Goal: Task Accomplishment & Management: Use online tool/utility

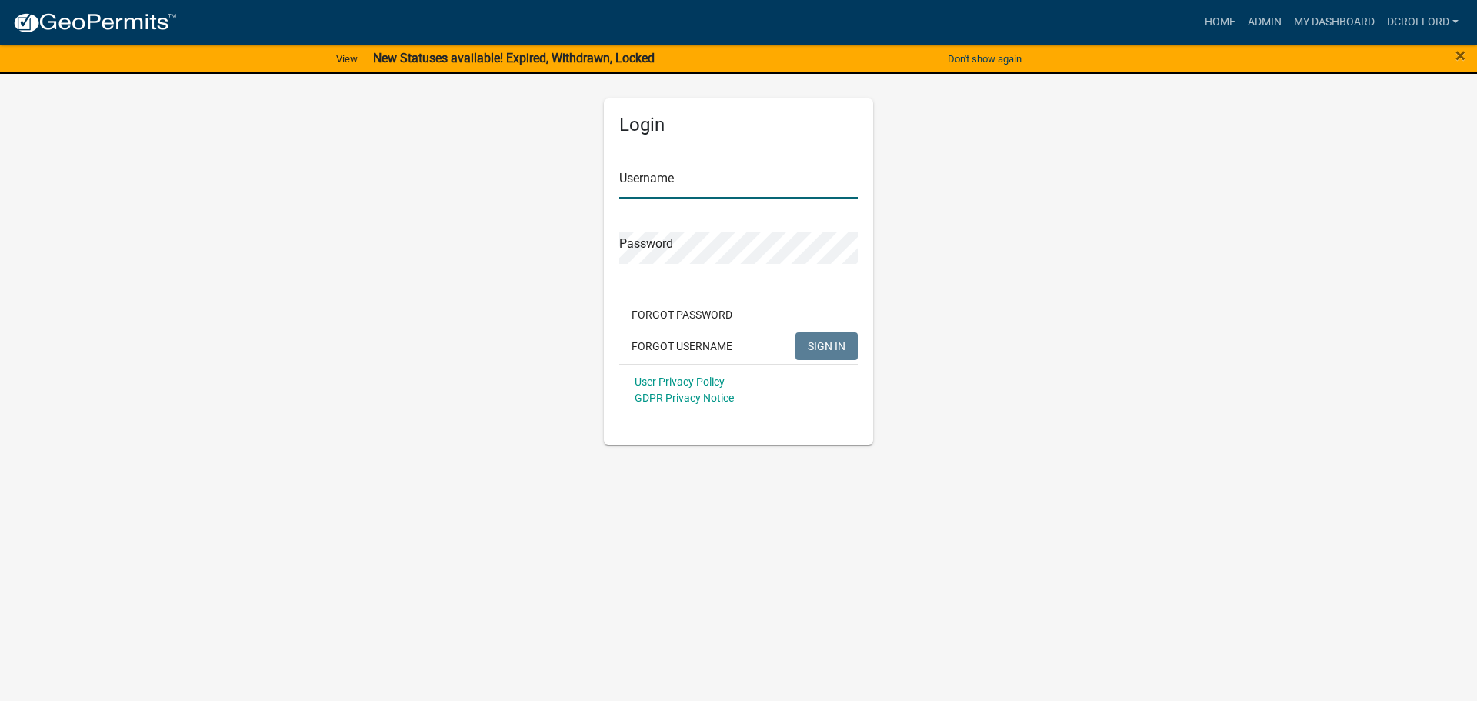
type input "dcrofford"
click at [842, 352] on span "SIGN IN" at bounding box center [827, 345] width 38 height 12
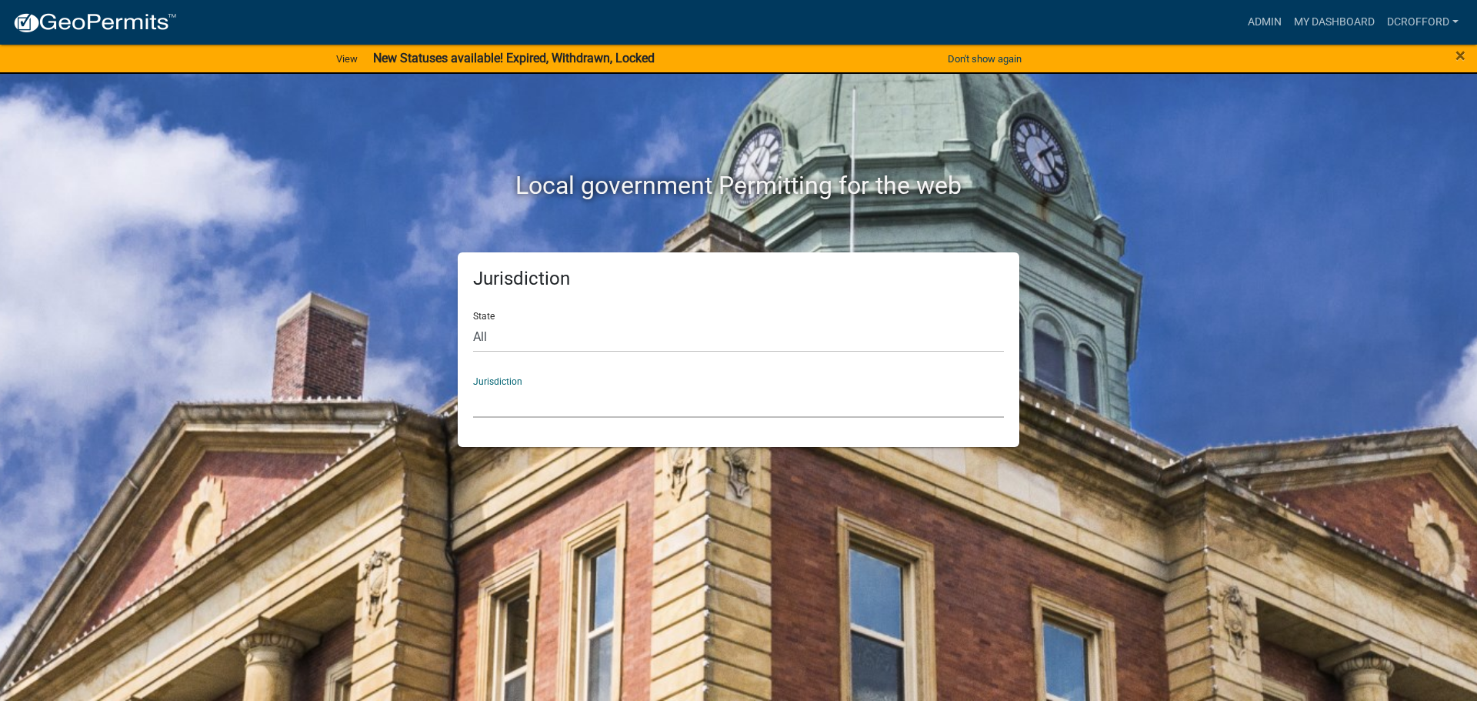
click at [661, 390] on select "[GEOGRAPHIC_DATA], [US_STATE] [GEOGRAPHIC_DATA], [US_STATE][PERSON_NAME][GEOGRA…" at bounding box center [738, 402] width 531 height 32
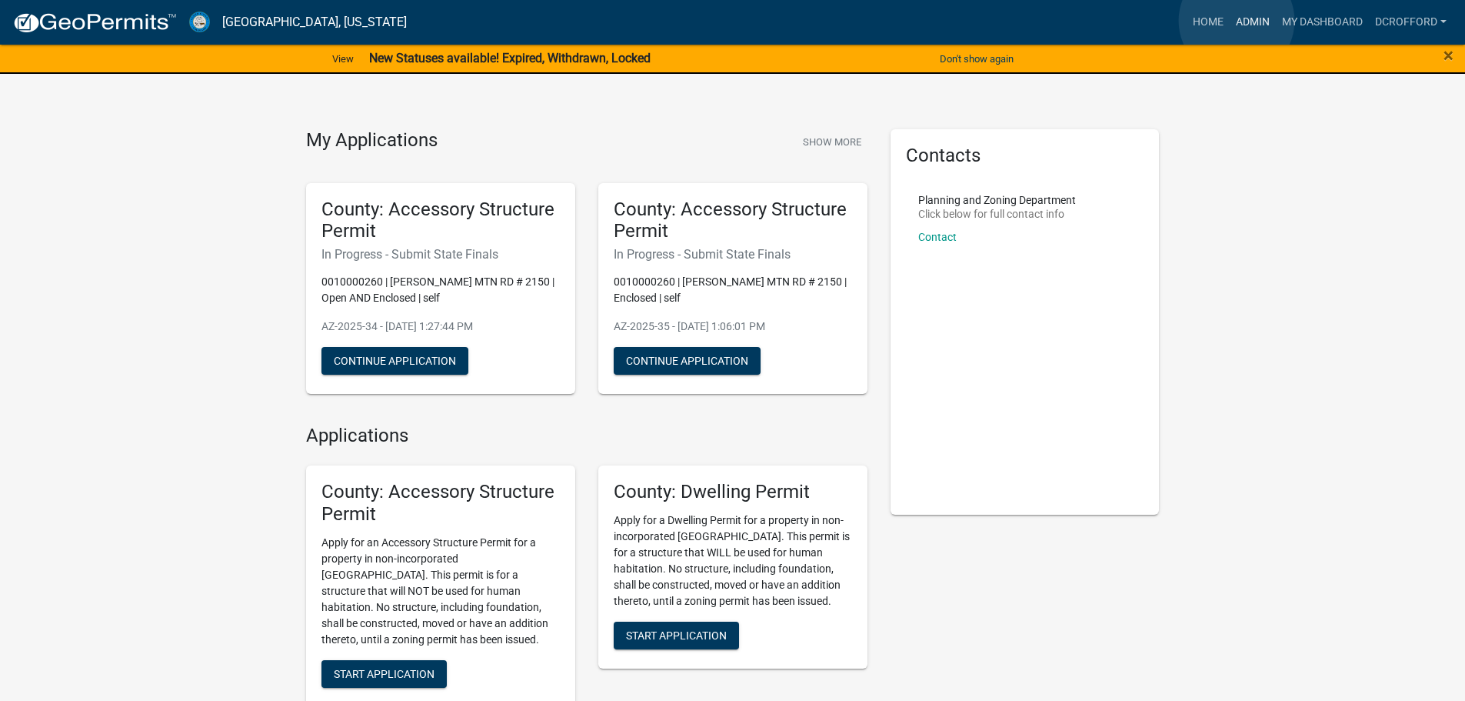
click at [1237, 21] on link "Admin" at bounding box center [1253, 22] width 46 height 29
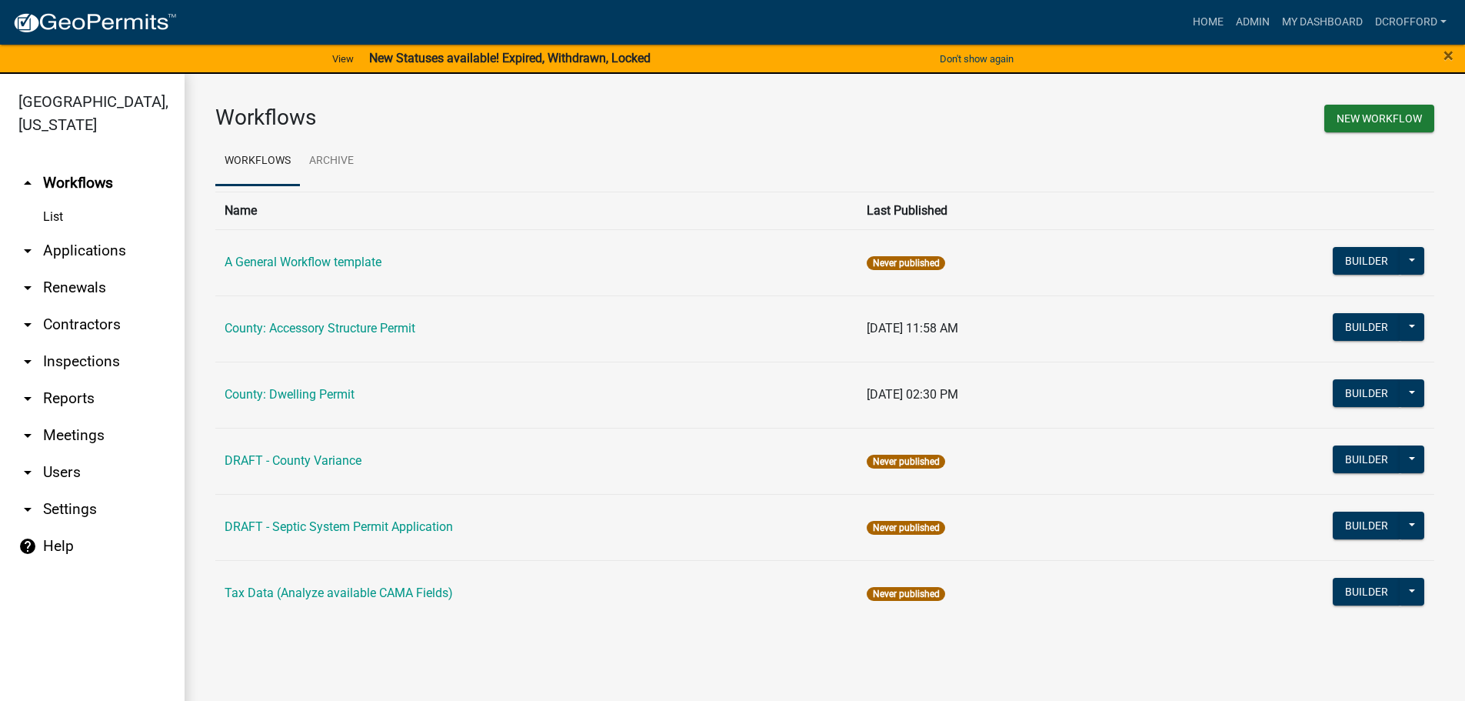
click at [60, 259] on link "arrow_drop_down Applications" at bounding box center [92, 250] width 185 height 37
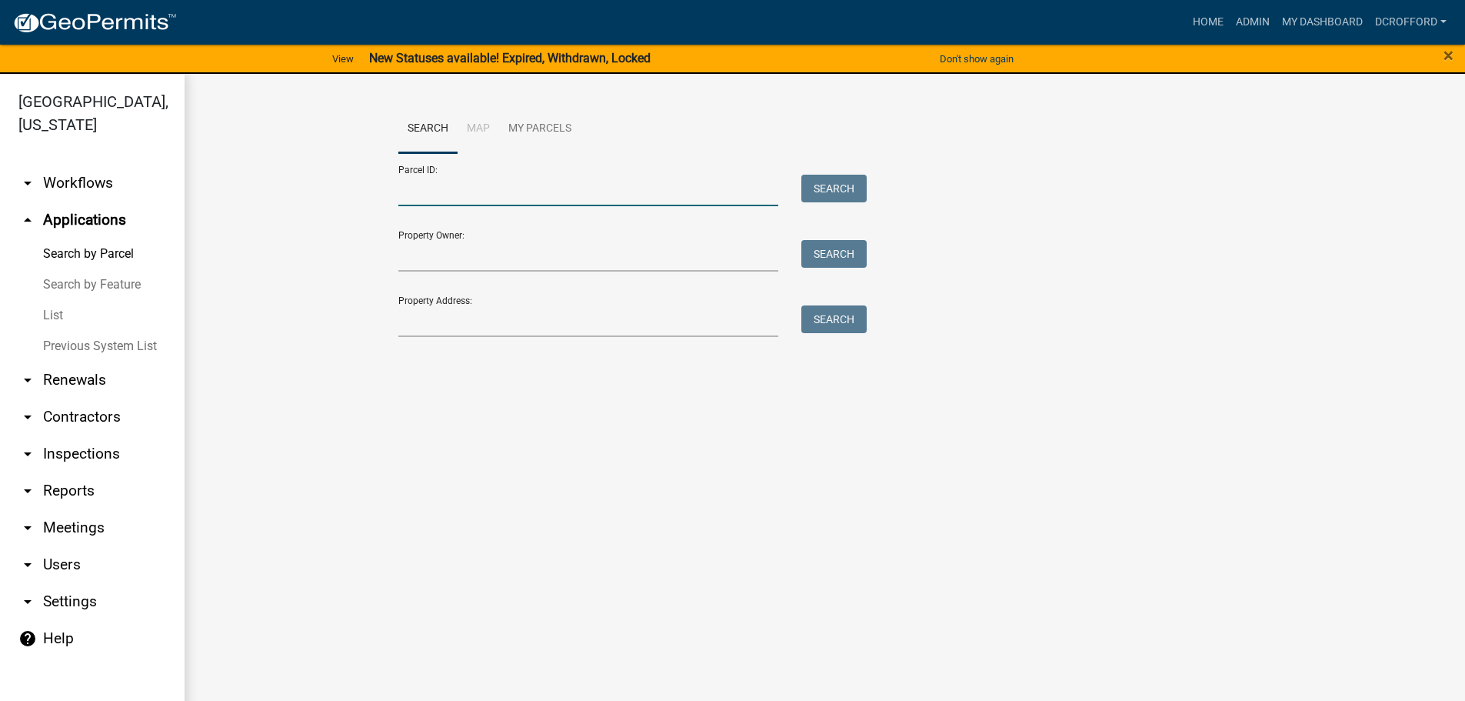
click at [498, 192] on input "Parcel ID:" at bounding box center [588, 191] width 381 height 32
type input "0010144754"
click at [828, 180] on button "Search" at bounding box center [834, 189] width 65 height 28
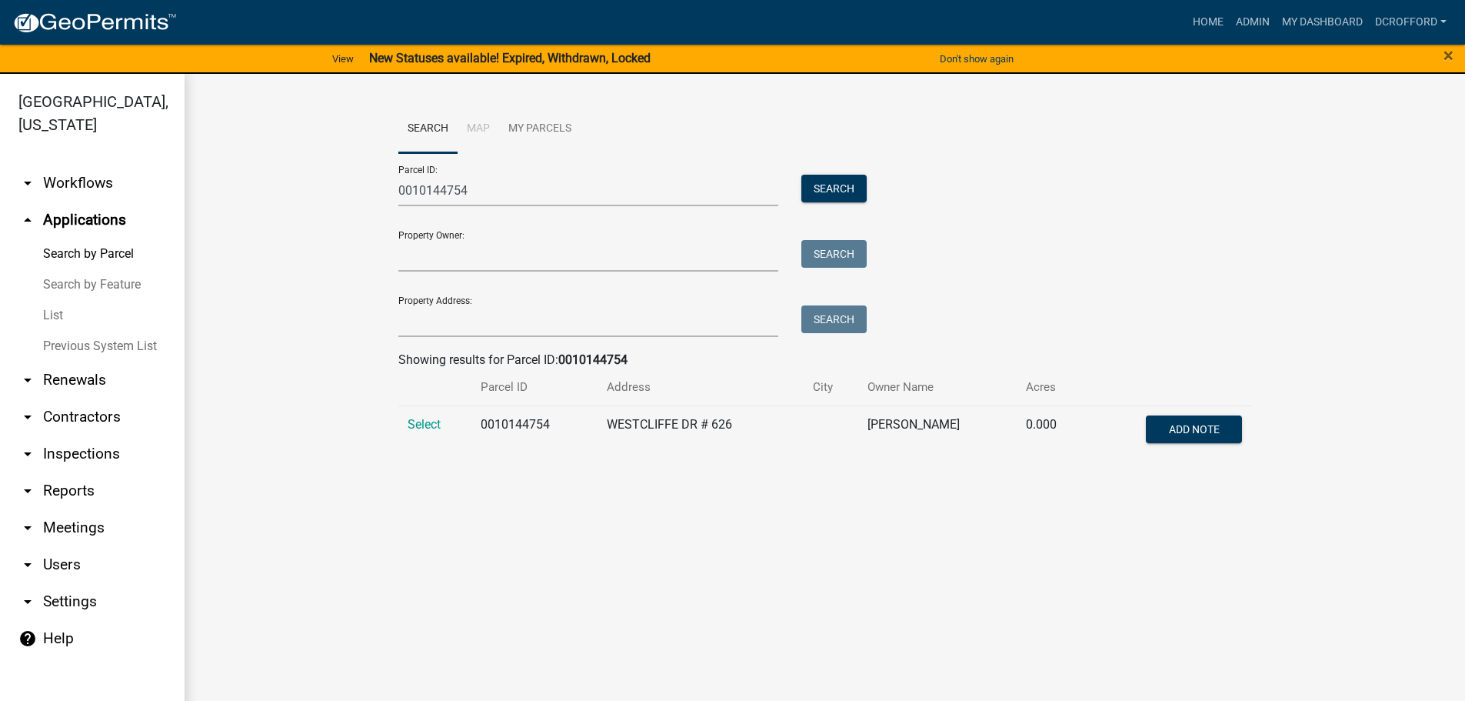
click at [425, 434] on td "Select" at bounding box center [435, 430] width 74 height 51
click at [423, 425] on span "Select" at bounding box center [424, 424] width 33 height 15
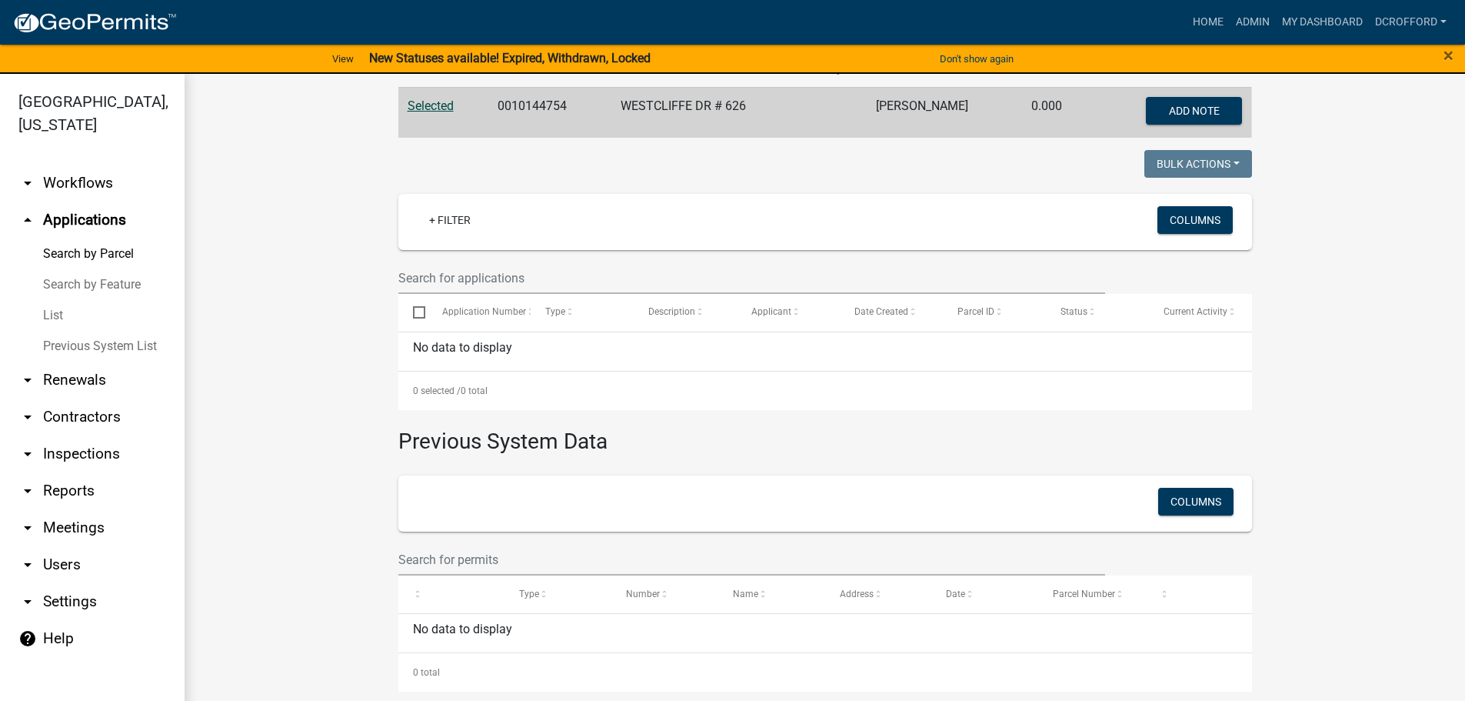
scroll to position [322, 0]
